Goal: Complete application form

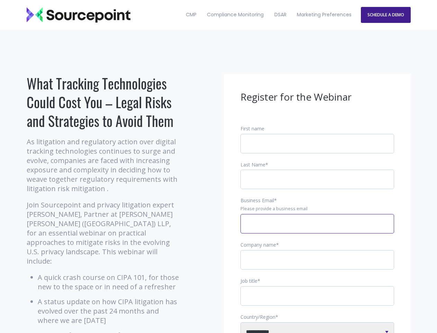
click at [318, 229] on input "Business Email *" at bounding box center [318, 223] width 154 height 19
